Goal: Contribute content: Add original content to the website for others to see

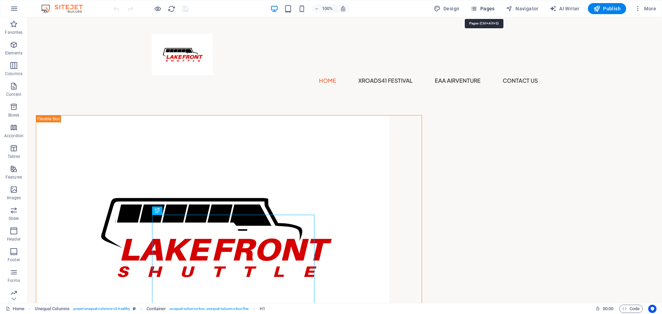
click at [474, 12] on button "Pages" at bounding box center [482, 8] width 30 height 11
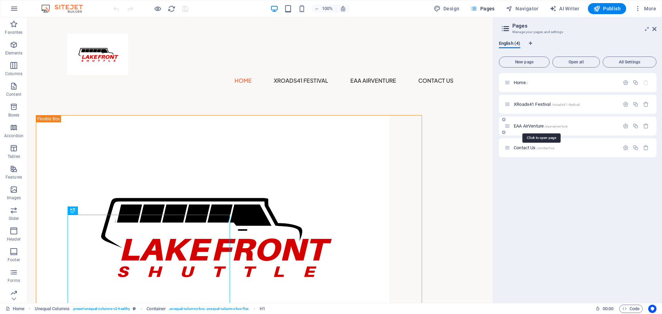
click at [521, 124] on span "EAA AirVenture /eaa-airventure" at bounding box center [540, 125] width 54 height 5
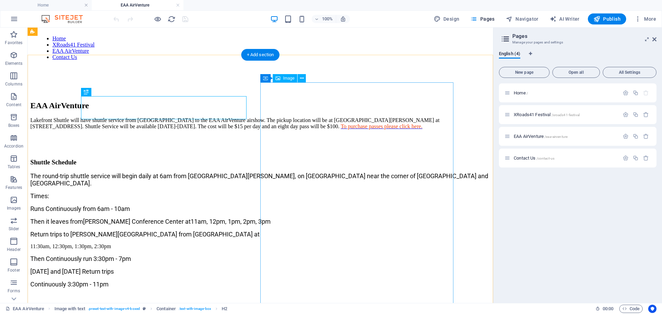
scroll to position [54, 0]
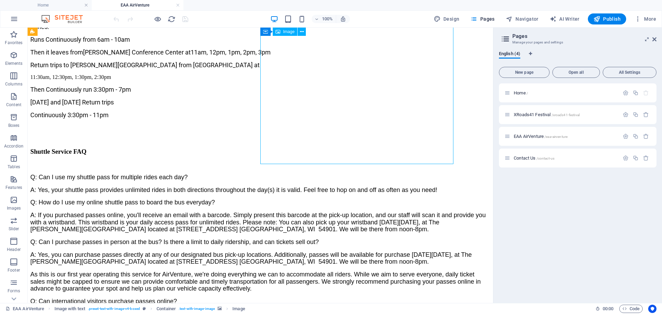
scroll to position [231, 0]
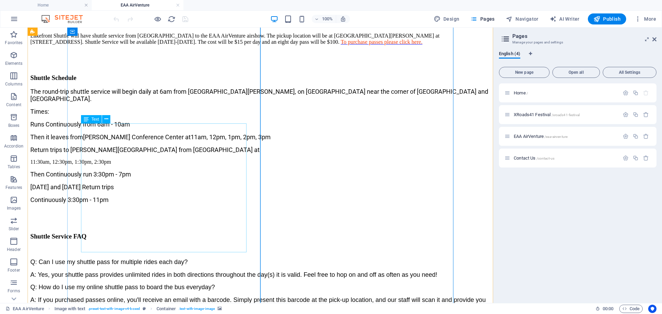
scroll to position [144, 0]
click at [164, 202] on div "The round-trip shuttle service will begin daily at 6am from [GEOGRAPHIC_DATA][P…" at bounding box center [260, 145] width 460 height 115
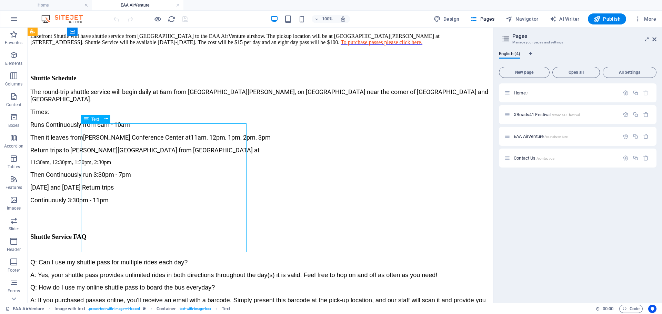
click at [164, 202] on div "The round-trip shuttle service will begin daily at 6am from [GEOGRAPHIC_DATA][P…" at bounding box center [260, 145] width 460 height 115
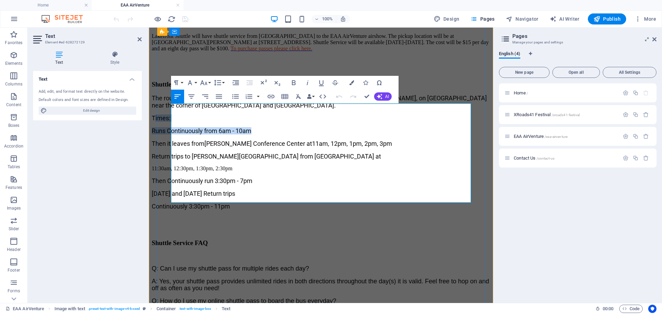
drag, startPoint x: 174, startPoint y: 128, endPoint x: 273, endPoint y: 134, distance: 98.7
click at [273, 134] on div "The round-trip shuttle service will begin daily at 6am from [GEOGRAPHIC_DATA][P…" at bounding box center [321, 151] width 338 height 115
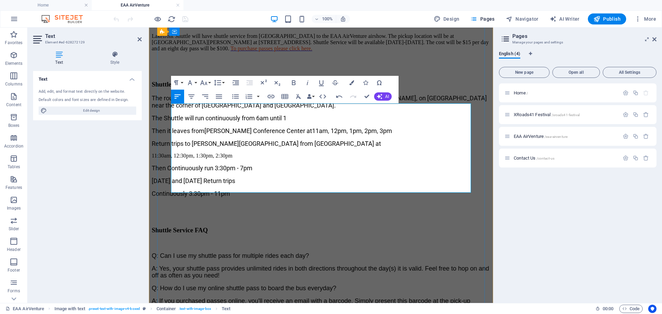
scroll to position [384, 0]
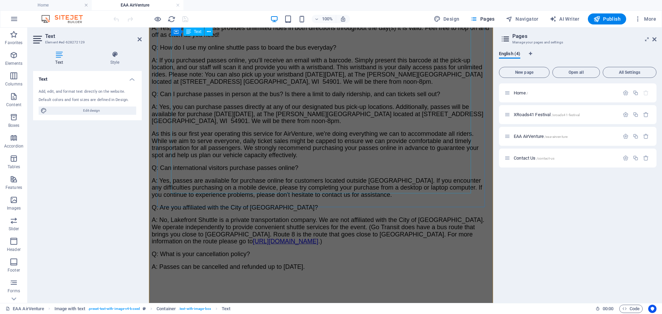
click at [346, 138] on div "Q: Can I use my shuttle pass for multiple rides each day? A: Yes, your shuttle …" at bounding box center [321, 141] width 338 height 282
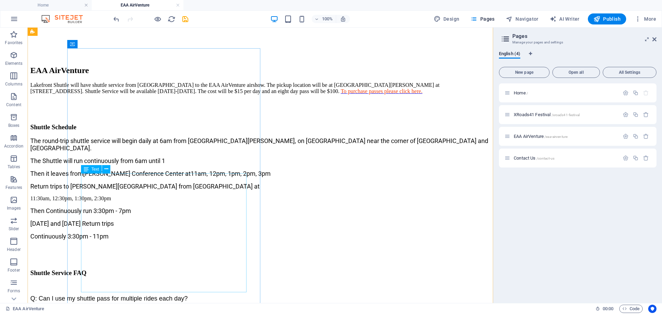
scroll to position [97, 0]
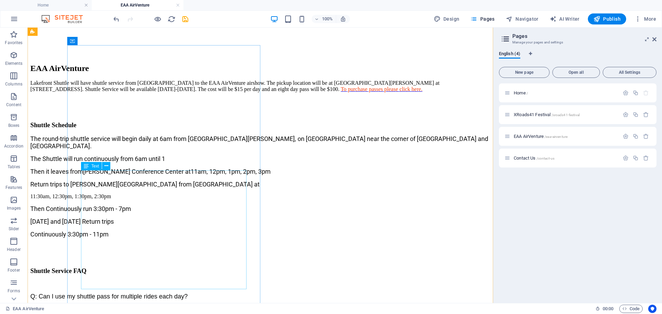
click at [167, 201] on div "The round-trip shuttle service will begin daily at 6am from [GEOGRAPHIC_DATA][P…" at bounding box center [260, 186] width 460 height 103
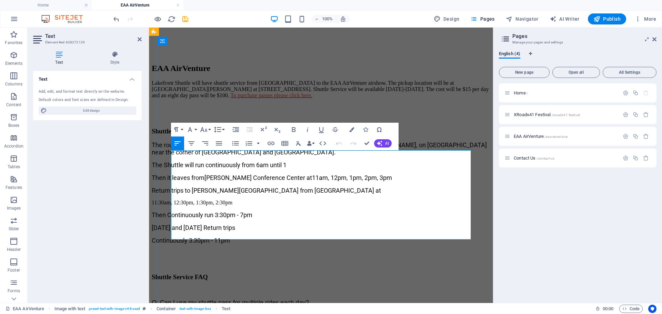
click at [312, 169] on p "The Shuttle will run continuously from 6am until 1" at bounding box center [321, 164] width 338 height 7
click at [255, 237] on p "Continuously 3:30pm - 11pm" at bounding box center [321, 240] width 338 height 7
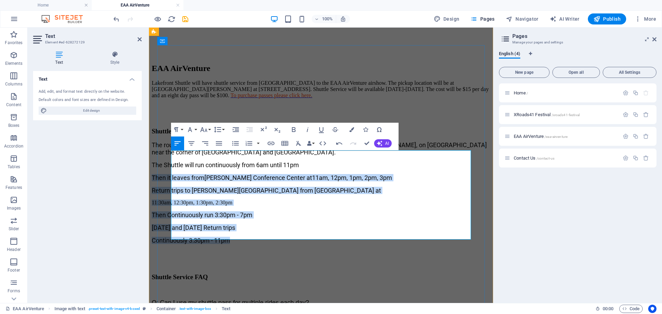
drag, startPoint x: 255, startPoint y: 235, endPoint x: 171, endPoint y: 180, distance: 100.7
click at [171, 180] on div "The round-trip shuttle service will begin daily at 6am from [GEOGRAPHIC_DATA][P…" at bounding box center [321, 192] width 338 height 103
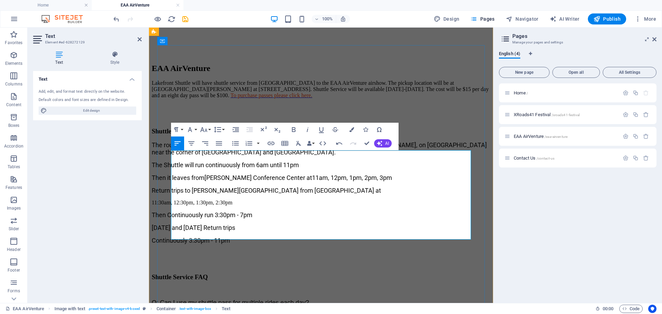
click at [171, 180] on p "Then it leaves from [PERSON_NAME][GEOGRAPHIC_DATA] at 11am, 12pm, 1pm, 2pm, 3pm" at bounding box center [321, 177] width 338 height 7
drag, startPoint x: 173, startPoint y: 183, endPoint x: 237, endPoint y: 201, distance: 67.1
click at [237, 201] on div "The round-trip shuttle service will begin daily at 6am from [GEOGRAPHIC_DATA][P…" at bounding box center [321, 192] width 338 height 103
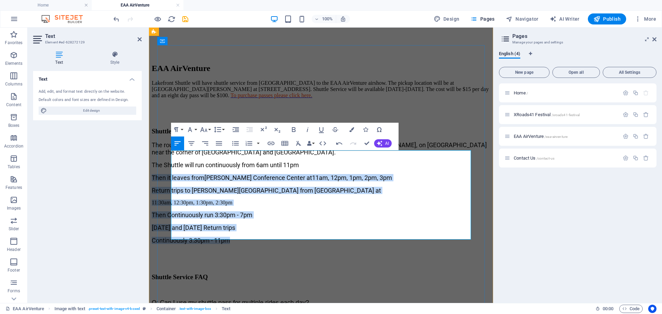
drag, startPoint x: 252, startPoint y: 232, endPoint x: 171, endPoint y: 181, distance: 95.4
click at [171, 181] on div "The round-trip shuttle service will begin daily at 6am from [GEOGRAPHIC_DATA][P…" at bounding box center [321, 192] width 338 height 103
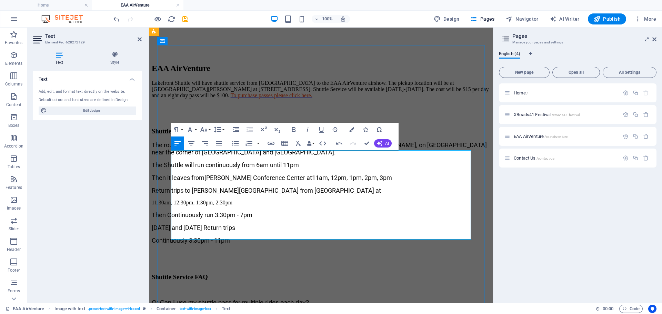
click at [304, 156] on p "The round-trip shuttle service will begin daily at 6am from [GEOGRAPHIC_DATA][P…" at bounding box center [321, 148] width 338 height 14
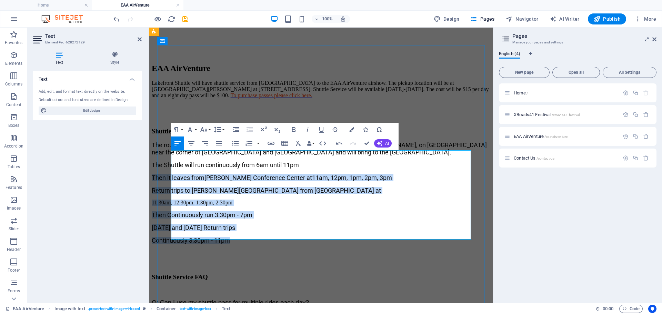
drag, startPoint x: 171, startPoint y: 187, endPoint x: 257, endPoint y: 234, distance: 97.9
click at [257, 234] on div "The round-trip shuttle service will begin daily at 6am from [GEOGRAPHIC_DATA][P…" at bounding box center [321, 192] width 338 height 103
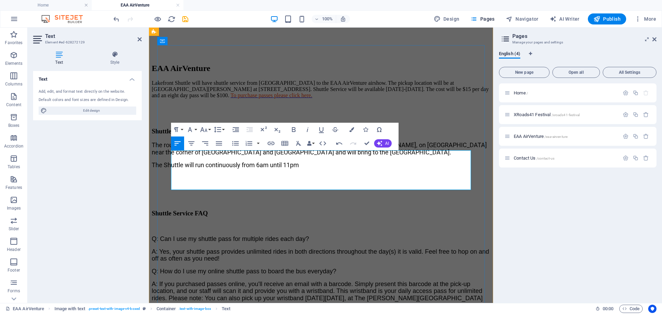
click at [334, 169] on p "The Shuttle will run continuously from 6am until 11pm" at bounding box center [321, 164] width 338 height 7
click at [171, 169] on span "The Shuttle will run continuously from 6am until 11pm" at bounding box center [225, 164] width 147 height 7
click at [173, 169] on span "The Shuttle will run continuously from 6am until 11pm" at bounding box center [225, 164] width 147 height 7
click at [174, 169] on p "The Shuttle will run continuously from 6am until 11pm" at bounding box center [321, 164] width 338 height 7
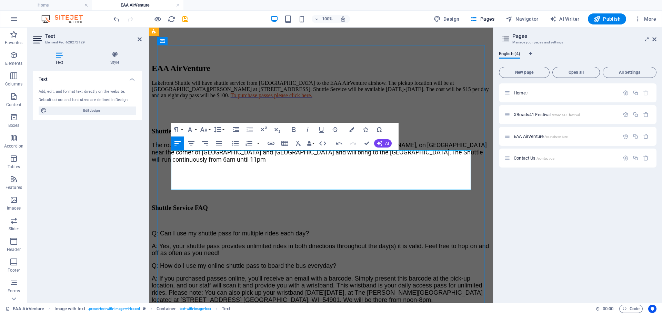
click at [275, 163] on p "The round-trip shuttle service will begin daily at 6am from [GEOGRAPHIC_DATA][P…" at bounding box center [321, 152] width 338 height 22
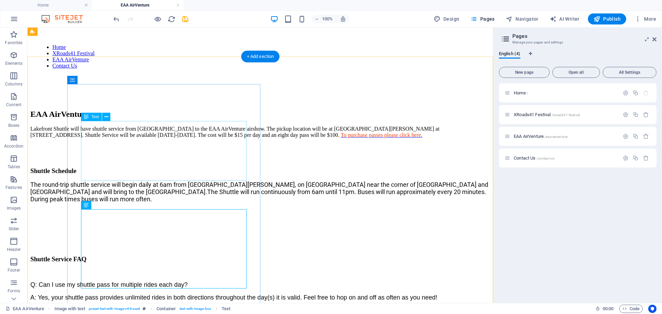
scroll to position [49, 0]
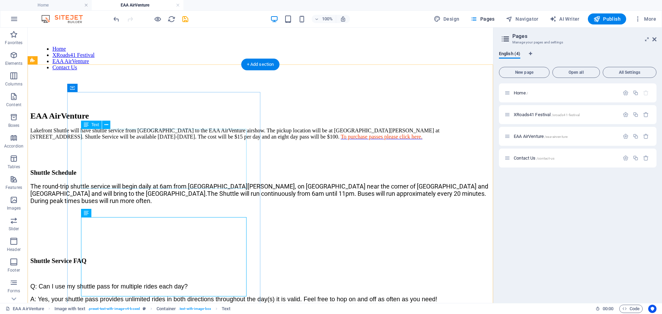
click at [189, 140] on div "Lakefront Shuttle will have shuttle service from [GEOGRAPHIC_DATA] to the EAA A…" at bounding box center [260, 134] width 460 height 12
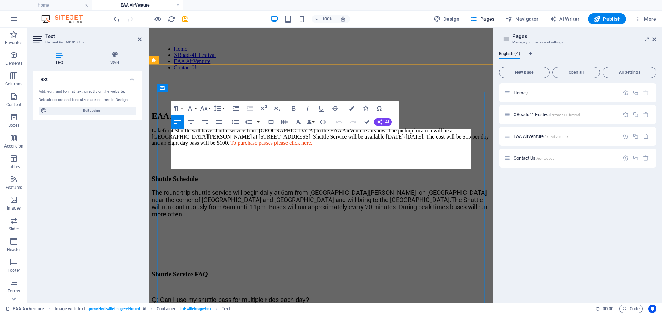
click at [190, 146] on span "Lakefront Shuttle will have shuttle service from [GEOGRAPHIC_DATA] to the EAA A…" at bounding box center [320, 137] width 337 height 18
click at [199, 146] on span "Lakefront Shuttle will have shuttle service from [GEOGRAPHIC_DATA] to the EAA A…" at bounding box center [320, 137] width 337 height 18
click at [392, 146] on span "Lakefront Shuttle will have shuttle service from [GEOGRAPHIC_DATA] to the EAA A…" at bounding box center [320, 137] width 337 height 18
click at [425, 146] on span "Lakefront Shuttle will have shuttle service from [GEOGRAPHIC_DATA] to the EAA A…" at bounding box center [320, 137] width 337 height 18
click at [422, 146] on span "Lakefront Shuttle will have shuttle service from [GEOGRAPHIC_DATA] to the EAA A…" at bounding box center [320, 137] width 337 height 18
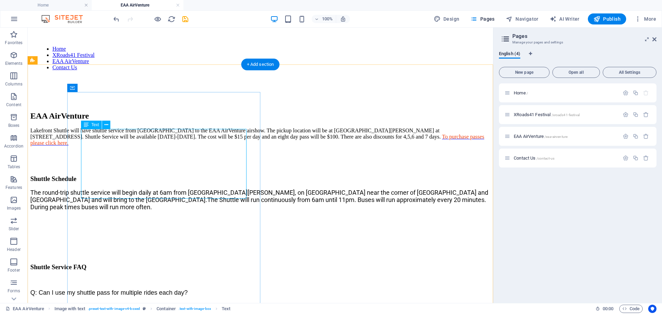
click at [221, 146] on div "Lakefront Shuttle will have shuttle service from [GEOGRAPHIC_DATA] to the EAA A…" at bounding box center [260, 137] width 460 height 19
click at [219, 146] on div "Lakefront Shuttle will have shuttle service from [GEOGRAPHIC_DATA] to the EAA A…" at bounding box center [260, 137] width 460 height 19
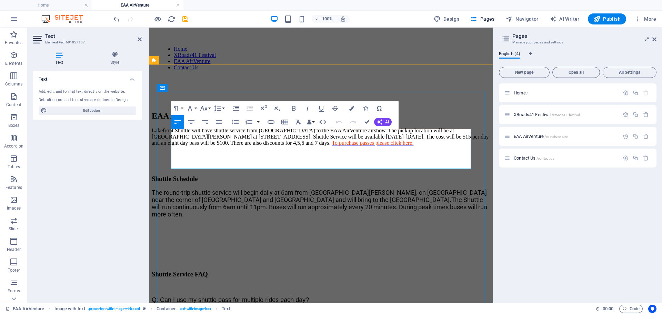
click at [332, 146] on span "To purchase passes please click here." at bounding box center [373, 143] width 82 height 6
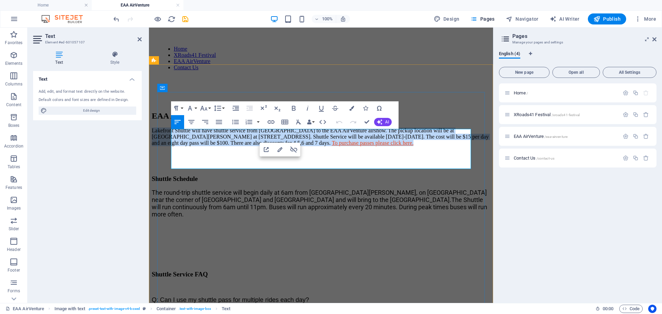
click at [332, 146] on span "To purchase passes please click here." at bounding box center [373, 143] width 82 height 6
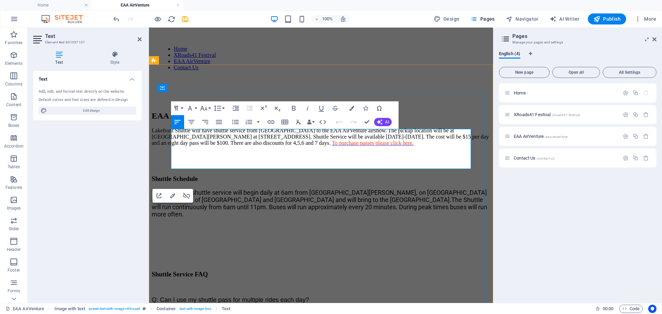
click at [332, 146] on span "To purchase passes please click here." at bounding box center [373, 143] width 82 height 6
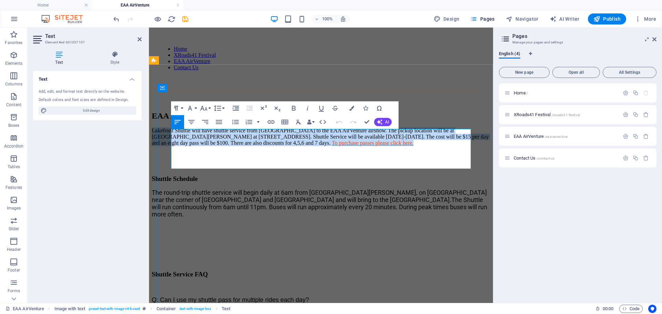
click at [332, 146] on span "To purchase passes please click here." at bounding box center [373, 143] width 82 height 6
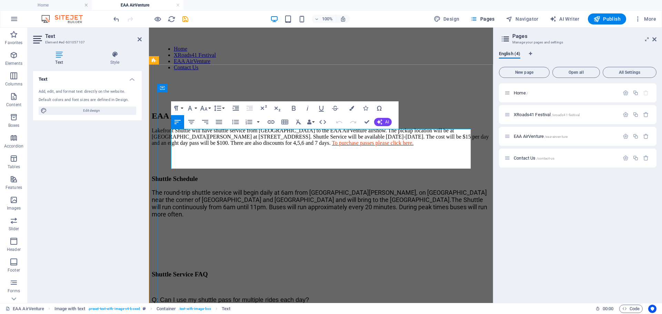
click at [332, 146] on span "To purchase passes please click here." at bounding box center [373, 143] width 82 height 6
click at [293, 148] on icon "button" at bounding box center [293, 149] width 8 height 8
drag, startPoint x: 228, startPoint y: 162, endPoint x: 333, endPoint y: 164, distance: 105.1
click at [333, 146] on p "Lakefront Shuttle will have shuttle service from [GEOGRAPHIC_DATA] to the EAA A…" at bounding box center [321, 137] width 338 height 19
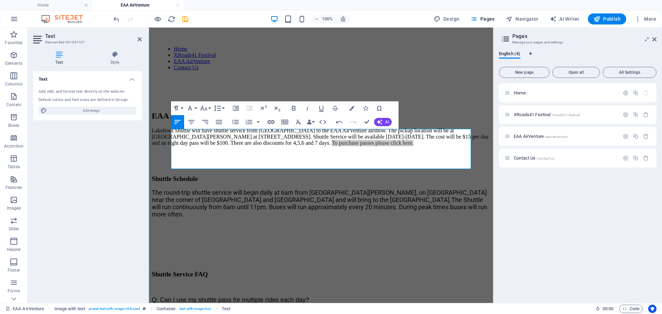
click at [272, 121] on icon "button" at bounding box center [271, 122] width 8 height 8
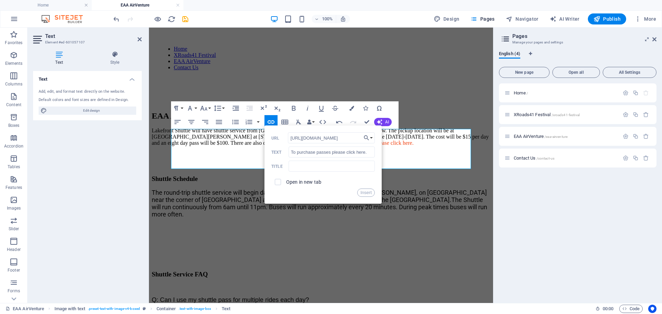
scroll to position [0, 21]
type input "[URL][DOMAIN_NAME]"
click at [277, 183] on input "checkbox" at bounding box center [277, 181] width 6 height 6
checkbox input "true"
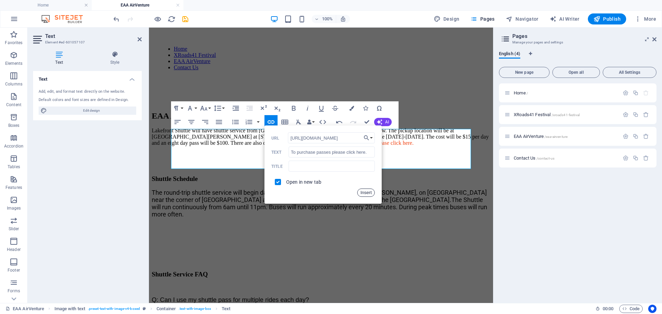
click at [364, 193] on button "Insert" at bounding box center [366, 193] width 18 height 8
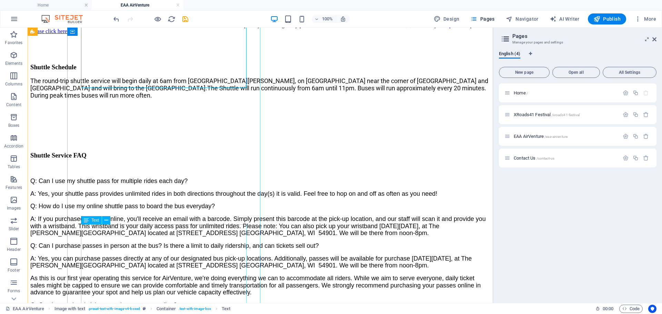
scroll to position [163, 0]
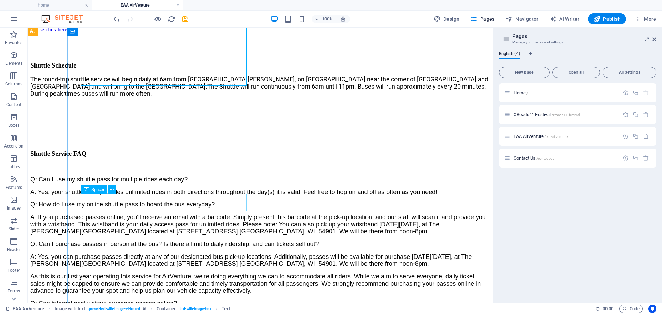
click at [211, 143] on div at bounding box center [260, 134] width 460 height 17
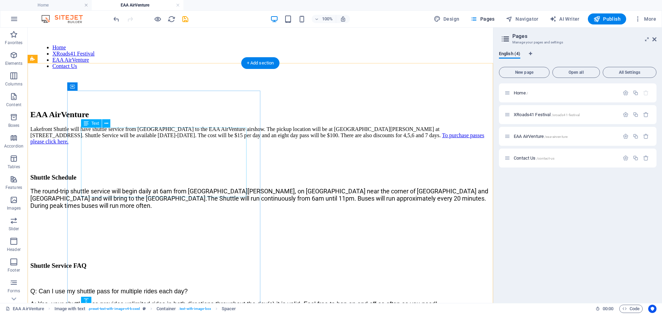
scroll to position [50, 0]
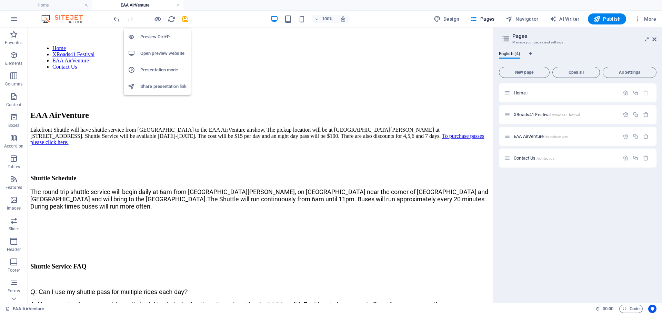
click at [149, 55] on h6 "Open preview website" at bounding box center [163, 53] width 46 height 8
click at [609, 17] on span "Publish" at bounding box center [606, 19] width 27 height 7
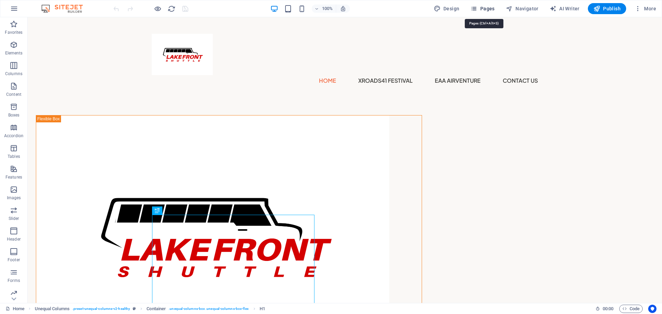
click at [486, 7] on span "Pages" at bounding box center [482, 8] width 24 height 7
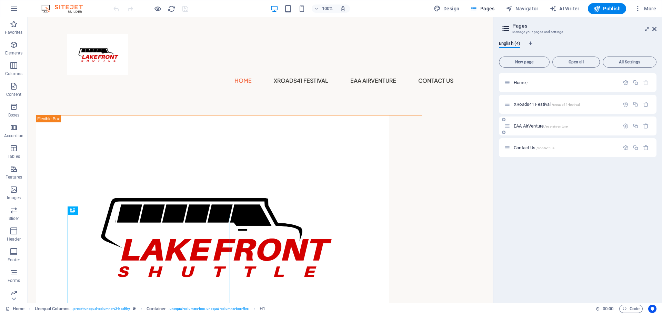
click at [520, 125] on span "EAA AirVenture /eaa-airventure" at bounding box center [540, 125] width 54 height 5
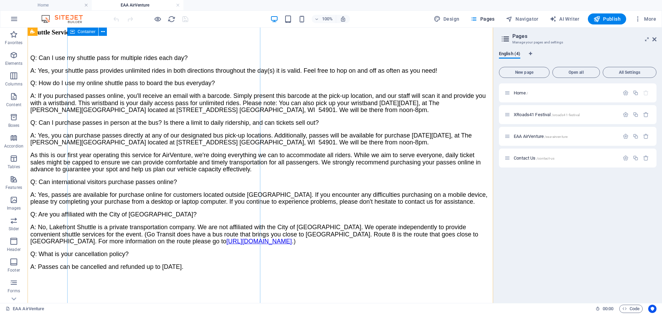
scroll to position [285, 0]
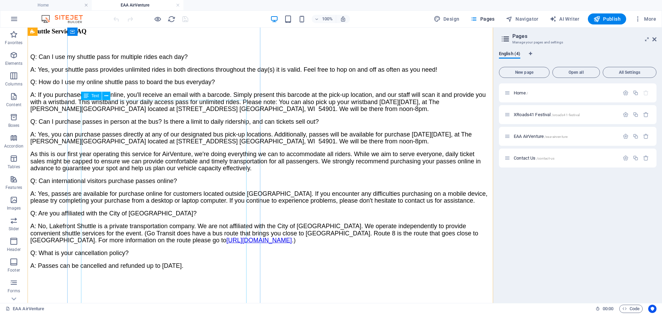
click at [163, 186] on div "Q: Can I use my shuttle pass for multiple rides each day? A: Yes, your shuttle …" at bounding box center [260, 161] width 460 height 239
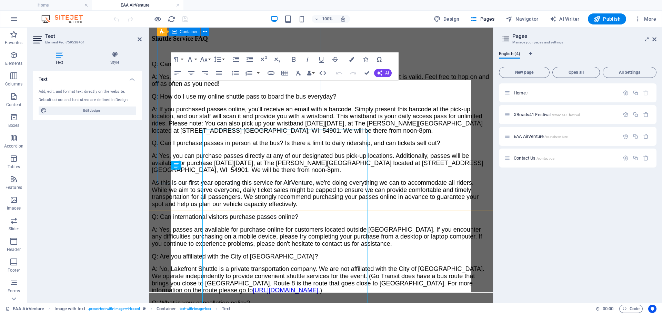
scroll to position [255, 0]
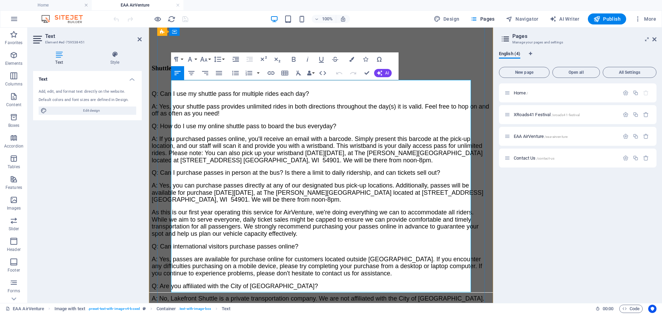
click at [257, 135] on span "A: If you purchased passes online, you'll receive an email with a barcode. Simp…" at bounding box center [317, 149] width 331 height 28
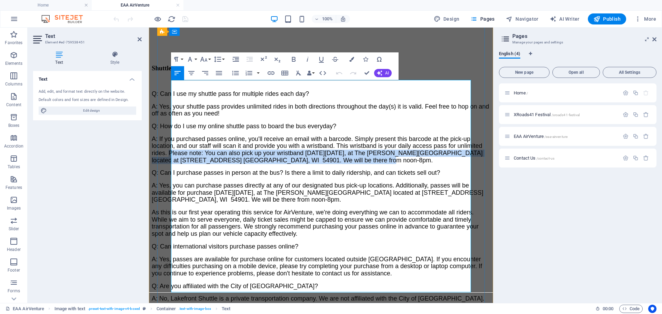
drag, startPoint x: 259, startPoint y: 135, endPoint x: 462, endPoint y: 143, distance: 203.1
click at [462, 143] on p "A: If you purchased passes online, you'll receive an email with a barcode. Simp…" at bounding box center [321, 149] width 338 height 29
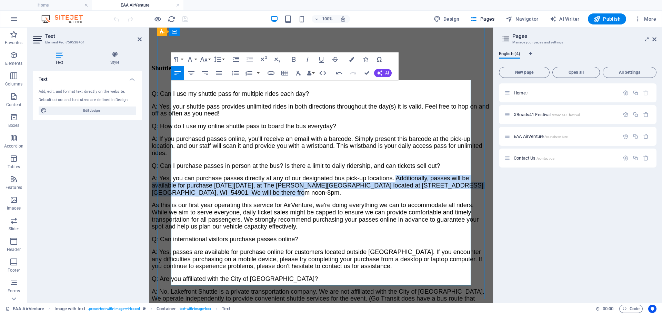
drag, startPoint x: 415, startPoint y: 150, endPoint x: 411, endPoint y: 164, distance: 15.0
click at [411, 175] on p "A: Yes, you can purchase passes directly at any of our designated bus pick-up l…" at bounding box center [321, 185] width 338 height 21
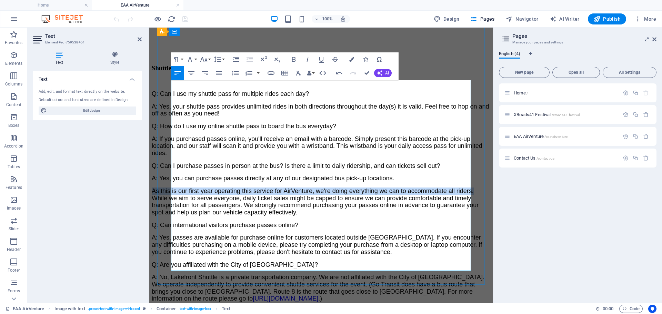
drag, startPoint x: 172, startPoint y: 156, endPoint x: 197, endPoint y: 163, distance: 25.8
click at [197, 187] on span "As this is our first year operating this service for AirVenture, we're doing ev…" at bounding box center [315, 201] width 327 height 28
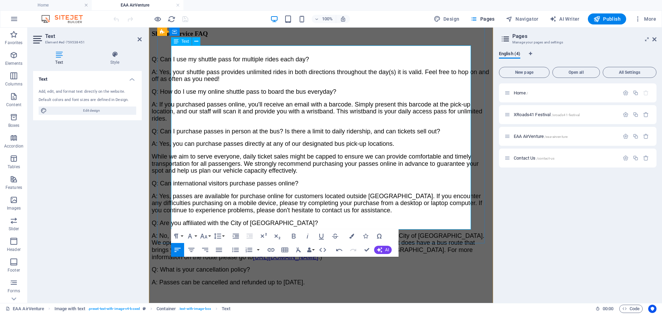
scroll to position [291, 0]
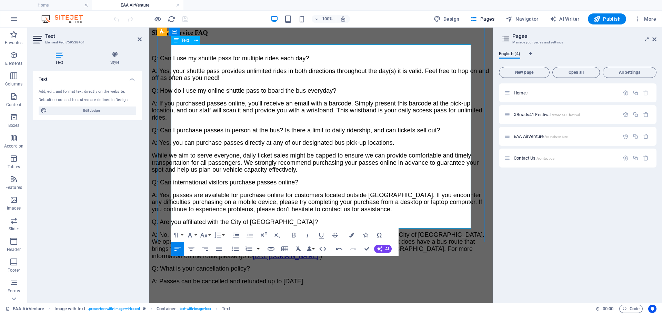
click at [305, 278] on span "A: Passes can be cancelled and refunded up to [DATE]." at bounding box center [228, 281] width 153 height 7
click at [305, 278] on span "A: Passes can be cancelled and refunded up to July 18, 2025." at bounding box center [228, 281] width 153 height 7
click at [374, 278] on p "A: Passes can be cancelled and refunded up to July 18, 2026." at bounding box center [321, 281] width 338 height 7
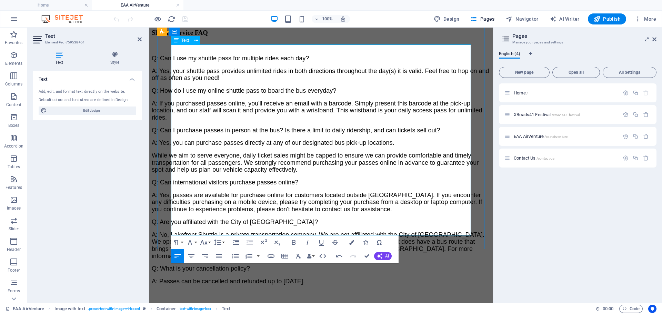
click at [212, 291] on p "​" at bounding box center [321, 294] width 338 height 7
click at [211, 291] on p "​" at bounding box center [321, 294] width 338 height 7
click at [346, 278] on p "A: Passes can be cancelled and refunded up to July 18, 2026." at bounding box center [321, 281] width 338 height 7
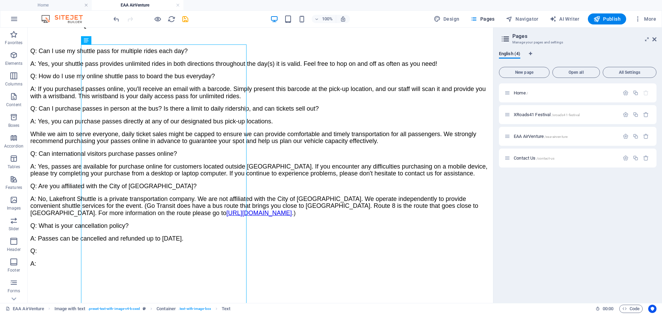
scroll to position [340, 0]
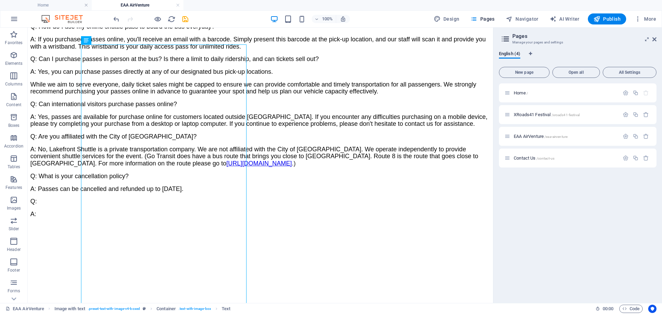
click at [339, 235] on figure at bounding box center [260, 235] width 460 height 0
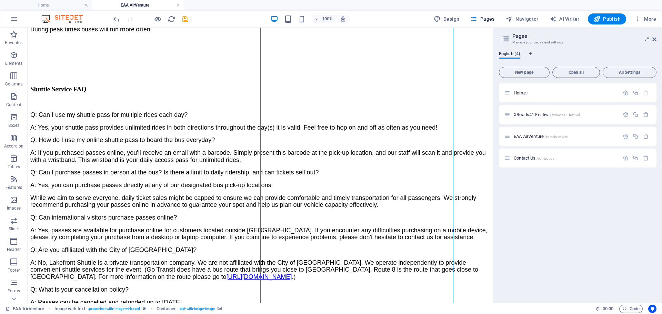
scroll to position [228, 0]
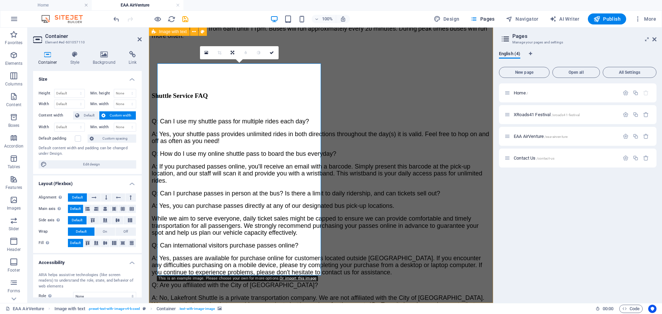
scroll to position [484, 0]
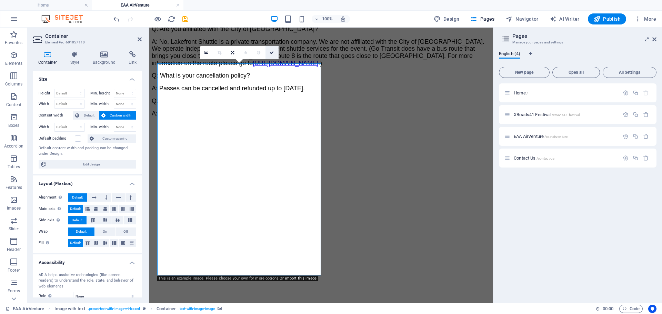
click at [270, 54] on icon at bounding box center [272, 53] width 4 height 4
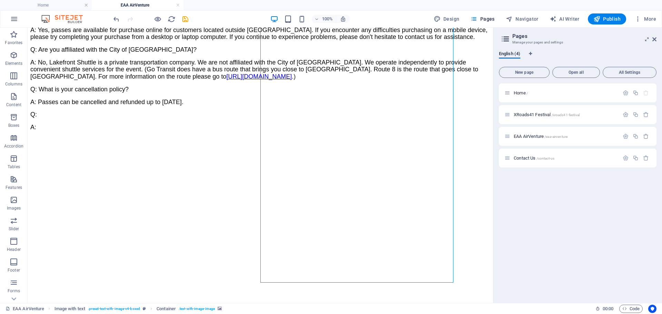
scroll to position [428, 0]
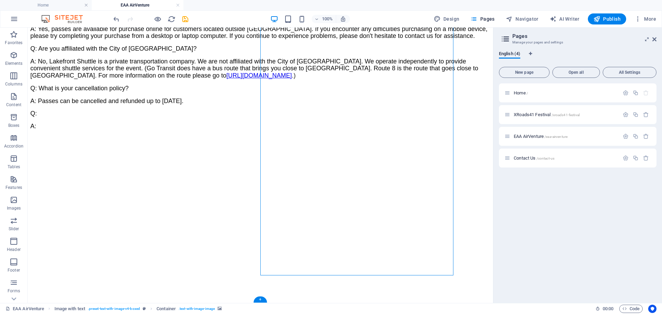
click at [291, 147] on figure at bounding box center [260, 147] width 460 height 0
click at [292, 147] on figure at bounding box center [260, 147] width 460 height 0
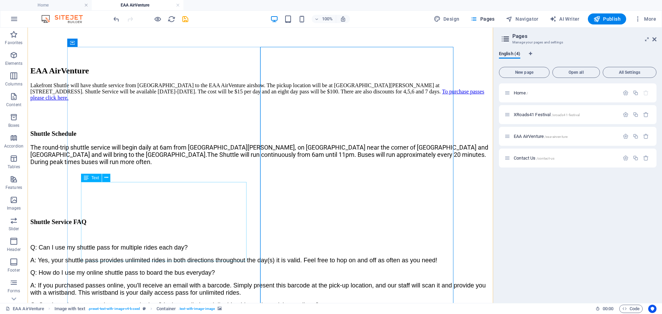
scroll to position [96, 0]
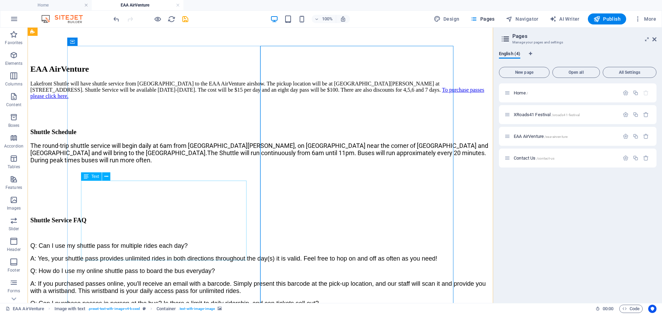
click at [127, 187] on div "The round-trip shuttle service will begin daily at 6am from The Gruenhagen Conf…" at bounding box center [260, 164] width 460 height 45
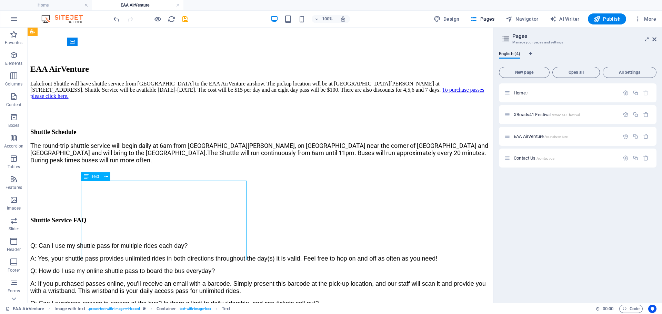
click at [127, 187] on div "The round-trip shuttle service will begin daily at 6am from The Gruenhagen Conf…" at bounding box center [260, 164] width 460 height 45
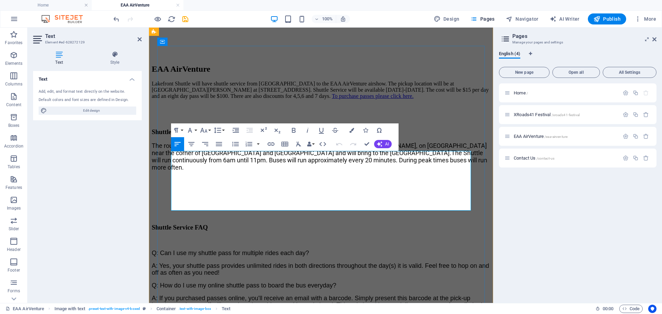
click at [266, 171] on span "The Shuttle will run continuously from 6am until 11pm. Buses will run approxima…" at bounding box center [319, 160] width 335 height 22
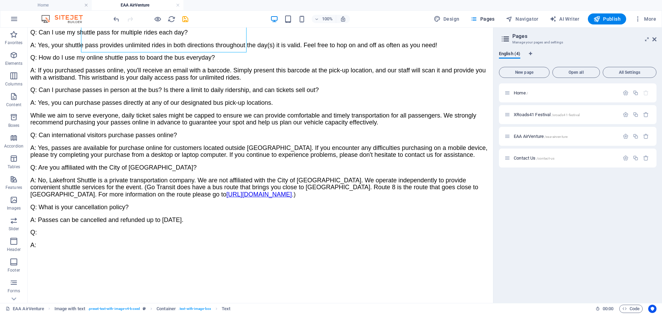
scroll to position [315, 0]
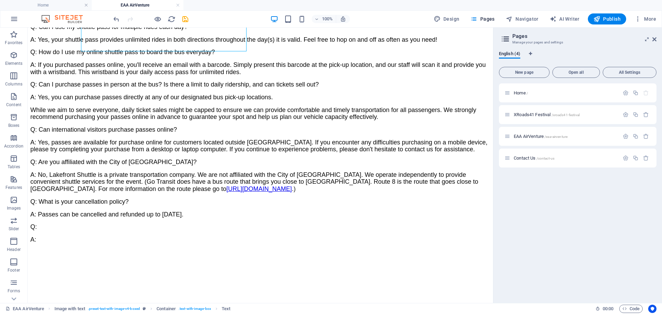
click at [377, 261] on figure at bounding box center [260, 261] width 460 height 0
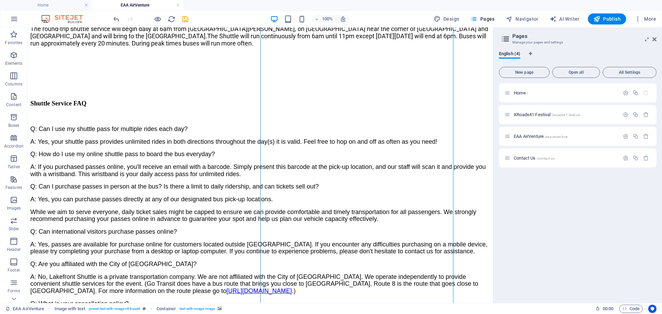
scroll to position [213, 0]
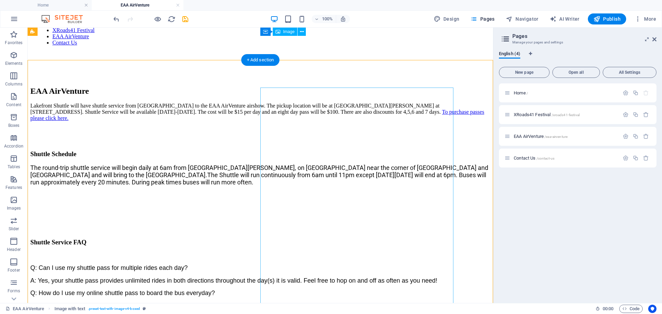
scroll to position [0, 0]
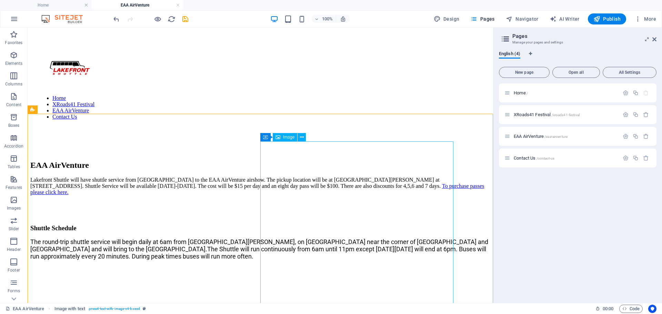
click at [286, 140] on div "Image" at bounding box center [285, 137] width 24 height 8
click at [301, 136] on icon at bounding box center [302, 137] width 4 height 7
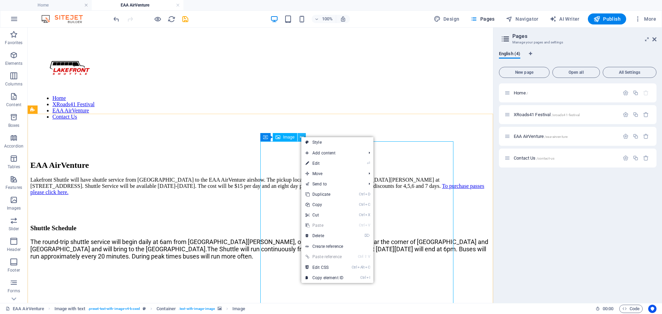
click at [300, 136] on icon at bounding box center [302, 137] width 4 height 7
drag, startPoint x: 311, startPoint y: 162, endPoint x: 162, endPoint y: 134, distance: 151.3
click at [311, 162] on link "⏎ Edit" at bounding box center [324, 163] width 46 height 10
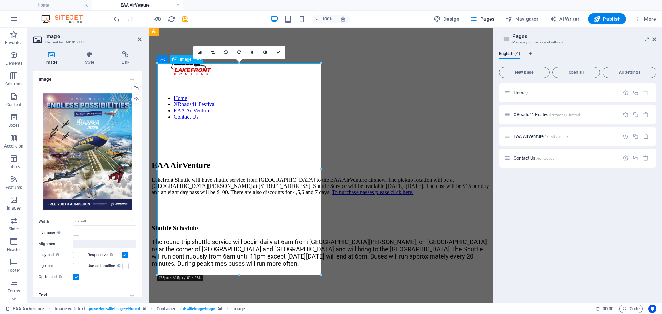
scroll to position [484, 0]
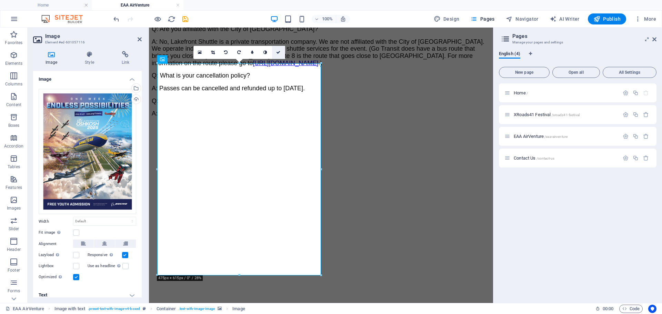
click at [279, 53] on icon at bounding box center [278, 52] width 4 height 4
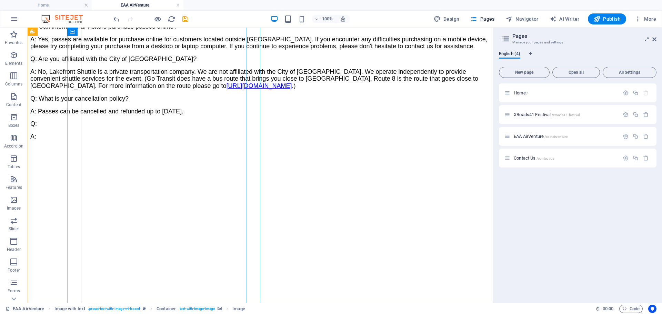
scroll to position [438, 0]
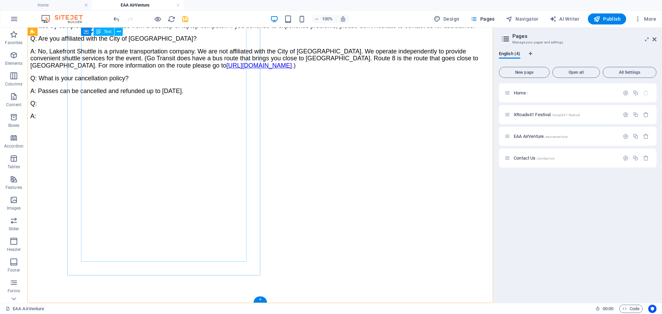
click at [94, 132] on div "Q: Can I use my shuttle pass for multiple rides each day? A: Yes, your shuttle …" at bounding box center [260, 9] width 460 height 243
click at [99, 132] on div "Q: Can I use my shuttle pass for multiple rides each day? A: Yes, your shuttle …" at bounding box center [260, 9] width 460 height 243
click at [100, 132] on div "Q: Can I use my shuttle pass for multiple rides each day? A: Yes, your shuttle …" at bounding box center [260, 9] width 460 height 243
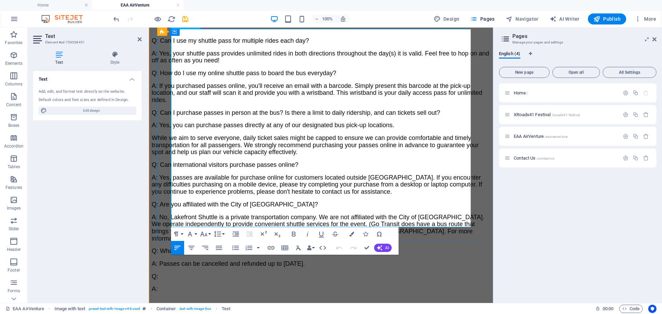
scroll to position [309, 0]
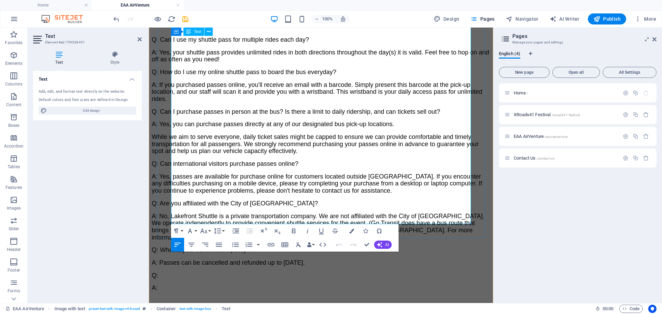
click at [190, 272] on p "Q:" at bounding box center [321, 275] width 338 height 7
click at [190, 284] on p "A:" at bounding box center [321, 287] width 338 height 7
click at [211, 284] on span "A: Yes, please call us at 262-300-7433." at bounding box center [214, 287] width 125 height 7
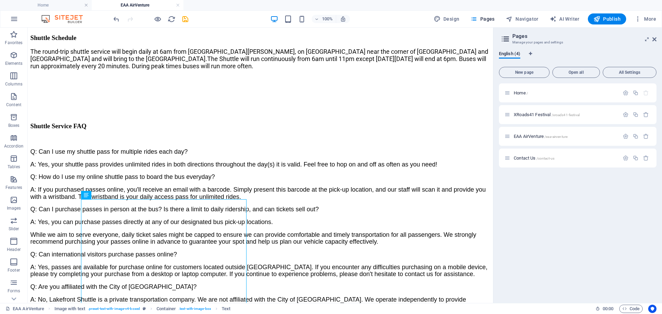
scroll to position [186, 0]
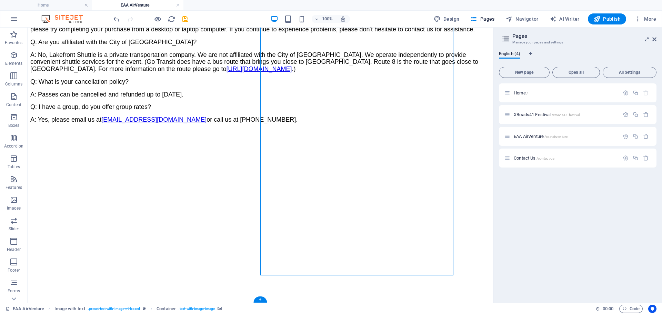
scroll to position [446, 0]
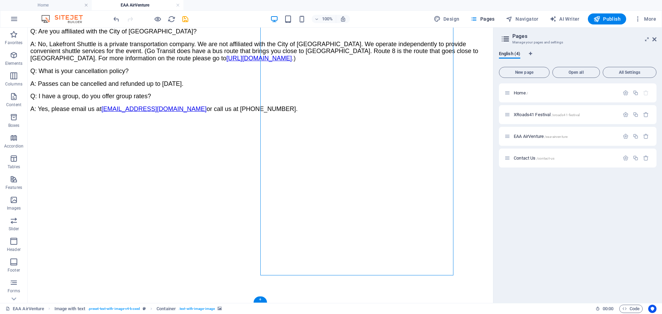
click at [337, 130] on figure at bounding box center [260, 130] width 460 height 0
click at [597, 21] on icon "button" at bounding box center [596, 19] width 7 height 7
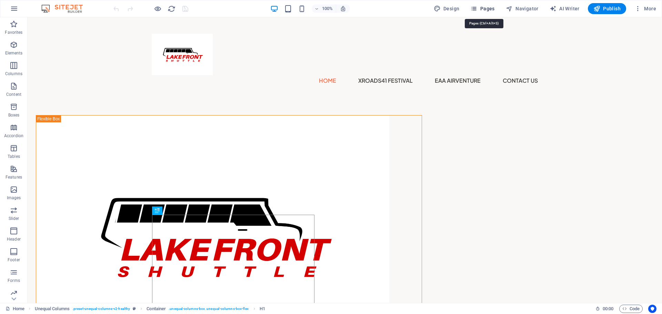
click at [481, 12] on span "Pages" at bounding box center [482, 8] width 24 height 7
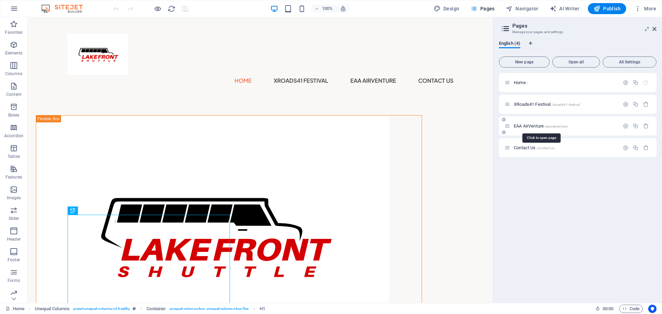
click at [519, 124] on span "EAA AirVenture /eaa-airventure" at bounding box center [540, 125] width 54 height 5
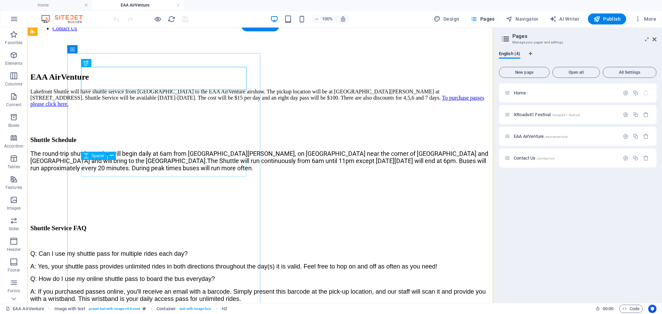
scroll to position [89, 0]
click at [156, 107] on div "Lakefront Shuttle will have shuttle service from [GEOGRAPHIC_DATA] to the EAA A…" at bounding box center [260, 97] width 460 height 19
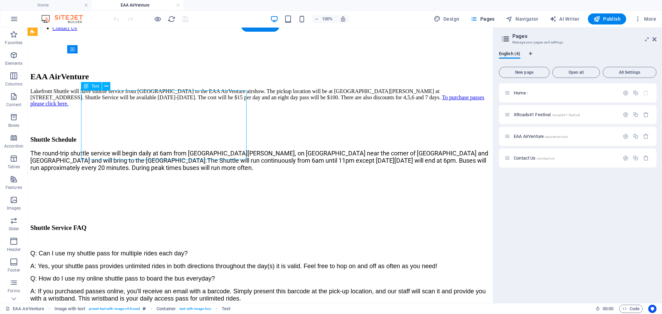
click at [156, 107] on div "Lakefront Shuttle will have shuttle service from [GEOGRAPHIC_DATA] to the EAA A…" at bounding box center [260, 97] width 460 height 19
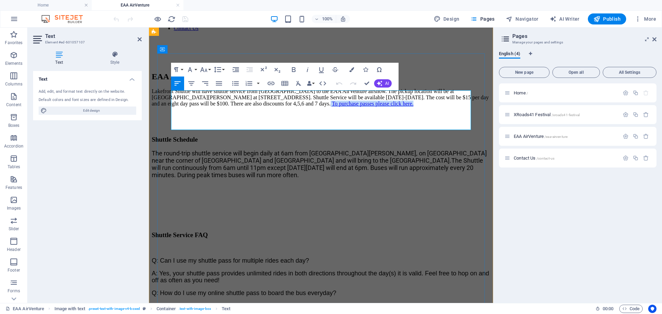
drag, startPoint x: 334, startPoint y: 126, endPoint x: 226, endPoint y: 122, distance: 107.9
click at [226, 107] on p "Lakefront Shuttle will have shuttle service from [GEOGRAPHIC_DATA] to the EAA A…" at bounding box center [321, 97] width 338 height 19
click at [271, 82] on icon "button" at bounding box center [271, 83] width 8 height 8
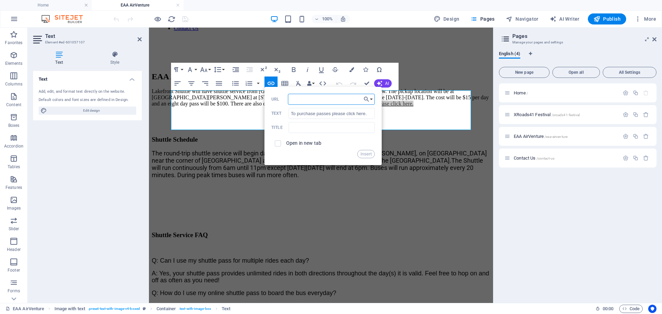
click at [302, 101] on input "URL" at bounding box center [331, 99] width 87 height 11
paste input "[URL][DOMAIN_NAME]"
type input "[URL][DOMAIN_NAME]"
click at [277, 143] on input "checkbox" at bounding box center [277, 142] width 6 height 6
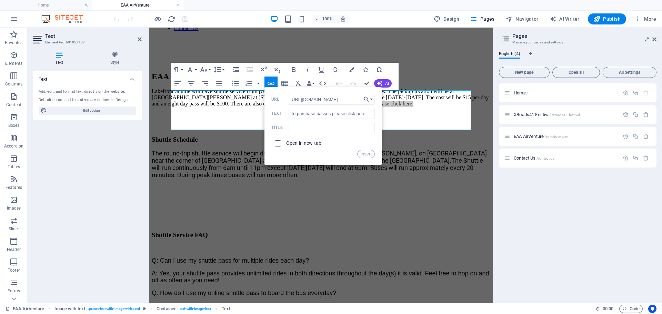
checkbox input "true"
click at [369, 156] on button "Insert" at bounding box center [366, 154] width 18 height 8
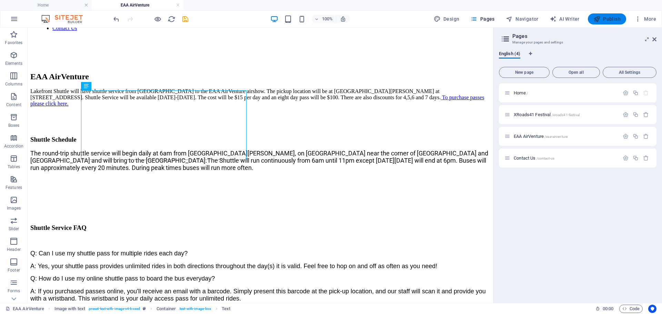
click at [607, 17] on span "Publish" at bounding box center [606, 19] width 27 height 7
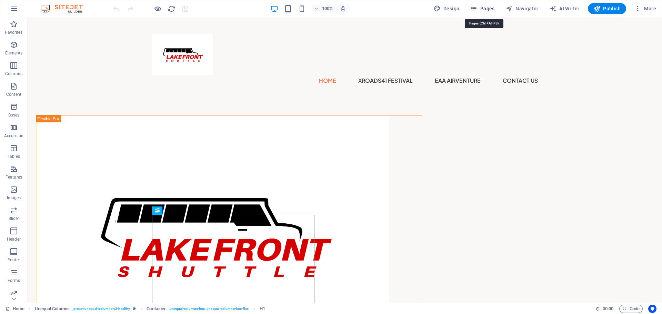
click at [487, 6] on span "Pages" at bounding box center [482, 8] width 24 height 7
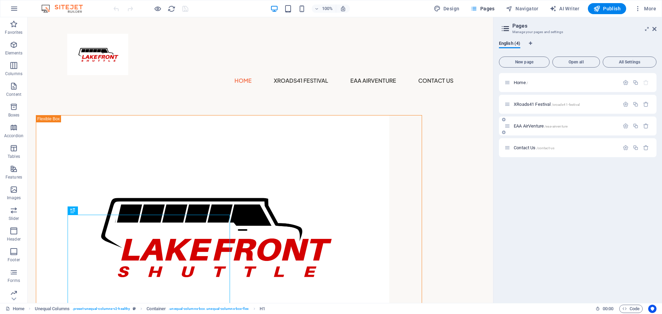
click at [521, 122] on div "EAA AirVenture /eaa-airventure" at bounding box center [561, 126] width 115 height 8
click at [521, 126] on span "EAA AirVenture /eaa-airventure" at bounding box center [540, 125] width 54 height 5
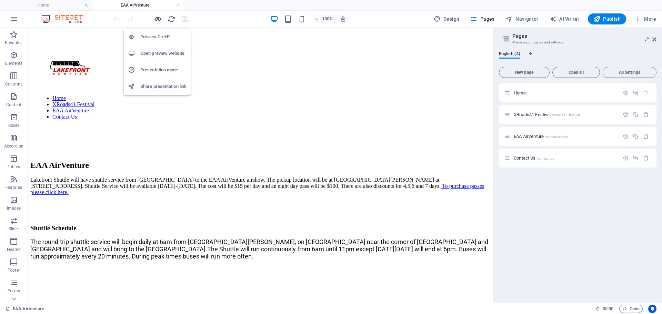
click at [157, 21] on icon "button" at bounding box center [158, 19] width 8 height 8
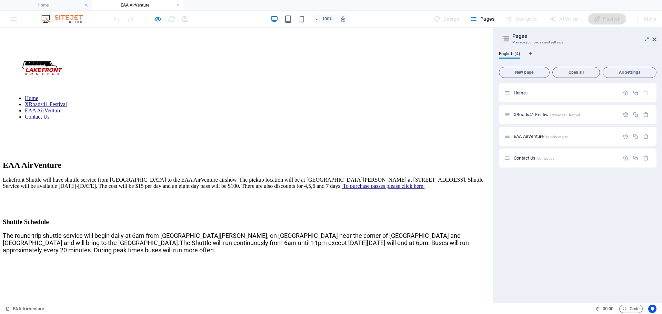
click at [343, 189] on link "To purchase passes please click here." at bounding box center [384, 186] width 82 height 6
click at [155, 52] on h6 "Open preview website" at bounding box center [163, 53] width 46 height 8
click at [464, 47] on div "Home XRoads41 Festival EAA AirVenture Contact Us" at bounding box center [246, 83] width 487 height 106
click at [654, 41] on icon at bounding box center [654, 40] width 4 height 6
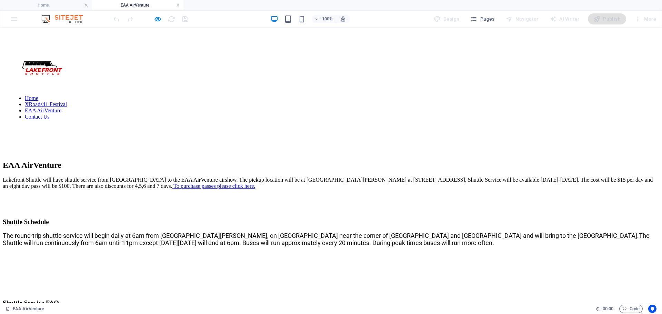
click at [618, 22] on div "Publish" at bounding box center [607, 18] width 38 height 11
click at [156, 21] on icon "button" at bounding box center [158, 19] width 8 height 8
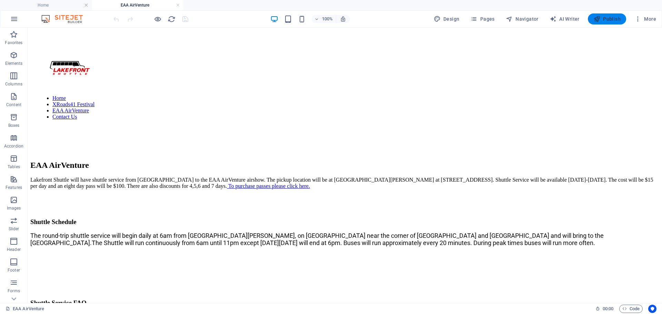
click at [603, 20] on span "Publish" at bounding box center [606, 19] width 27 height 7
